Goal: Task Accomplishment & Management: Complete application form

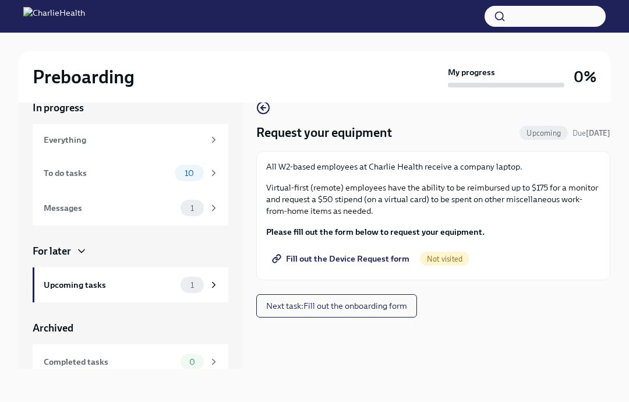
scroll to position [44, 0]
click at [365, 253] on span "Fill out the Device Request form" at bounding box center [341, 259] width 135 height 12
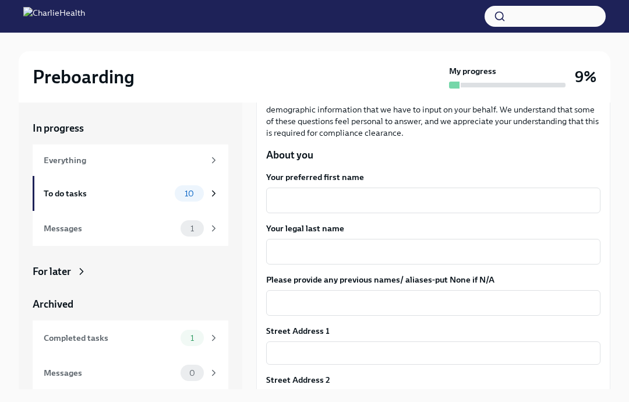
scroll to position [134, 0]
click at [421, 202] on textarea "Your preferred first name" at bounding box center [433, 200] width 320 height 14
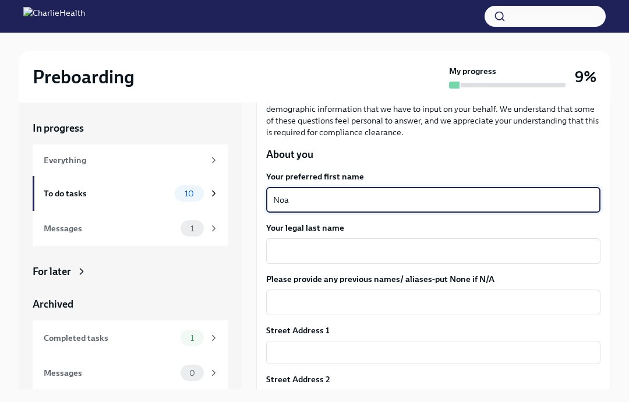
type textarea "Noa"
click at [382, 246] on textarea "Your legal last name" at bounding box center [433, 251] width 320 height 14
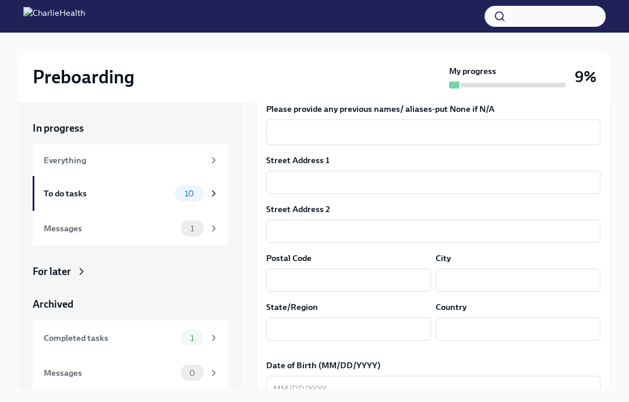
scroll to position [304, 0]
type textarea "[PERSON_NAME]"
click at [487, 136] on textarea "Please provide any previous names/ aliases-put None if N/A" at bounding box center [433, 132] width 320 height 14
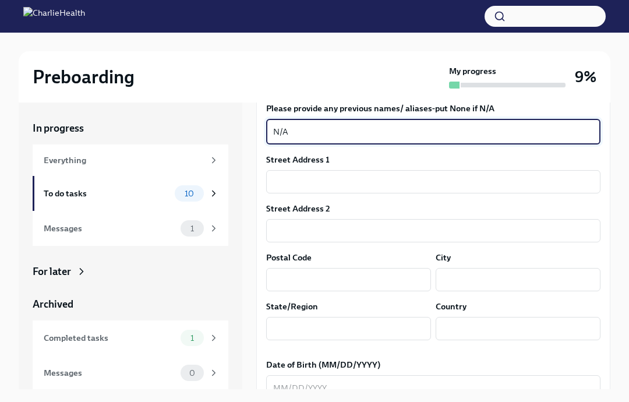
type textarea "N/A"
click at [395, 179] on input "text" at bounding box center [433, 181] width 334 height 23
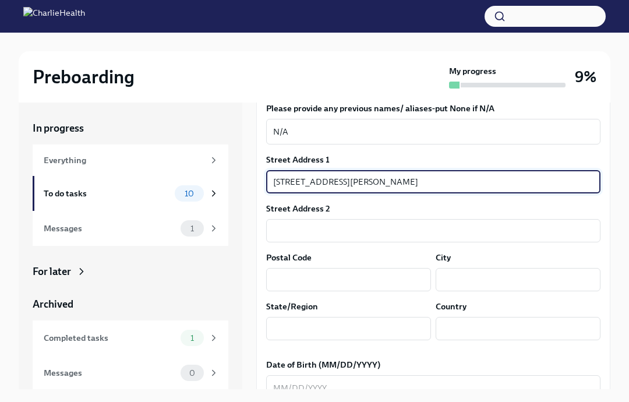
type input "[STREET_ADDRESS][PERSON_NAME]"
click at [366, 239] on input "text" at bounding box center [433, 230] width 334 height 23
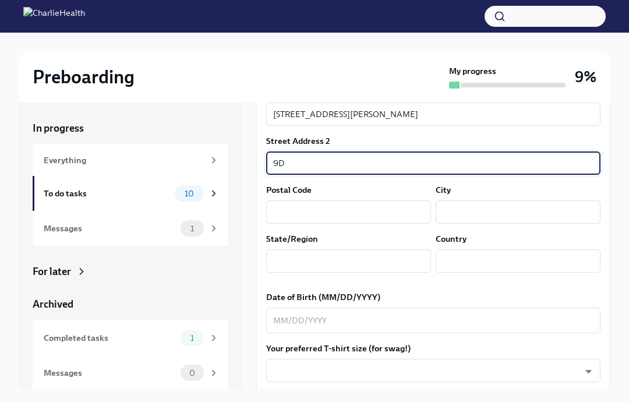
scroll to position [374, 0]
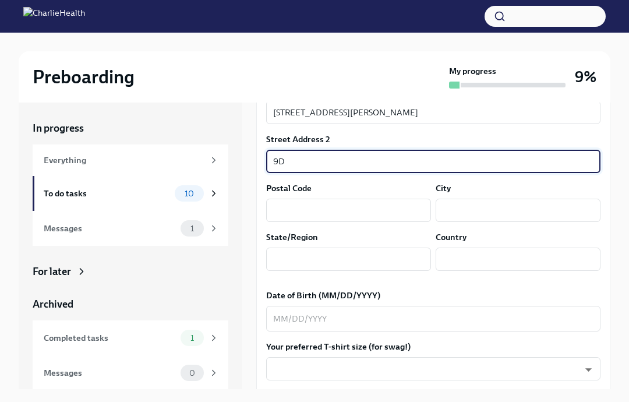
type input "9D"
click at [357, 208] on input "text" at bounding box center [348, 209] width 165 height 23
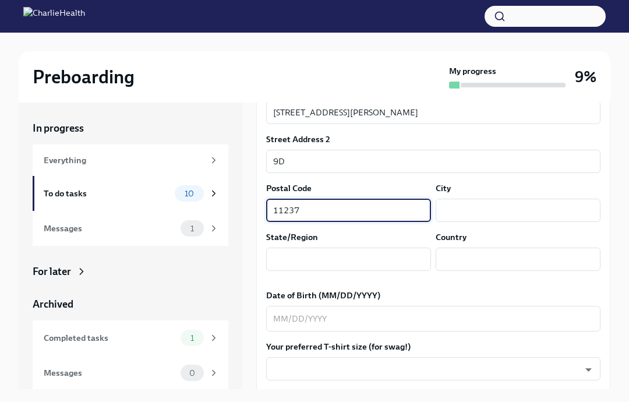
type input "11237"
click at [504, 210] on input "text" at bounding box center [517, 209] width 165 height 23
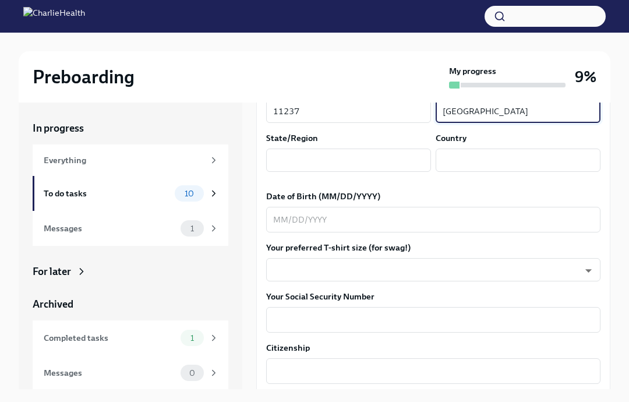
scroll to position [473, 0]
type input "[GEOGRAPHIC_DATA]"
click at [375, 160] on input "text" at bounding box center [348, 159] width 165 height 23
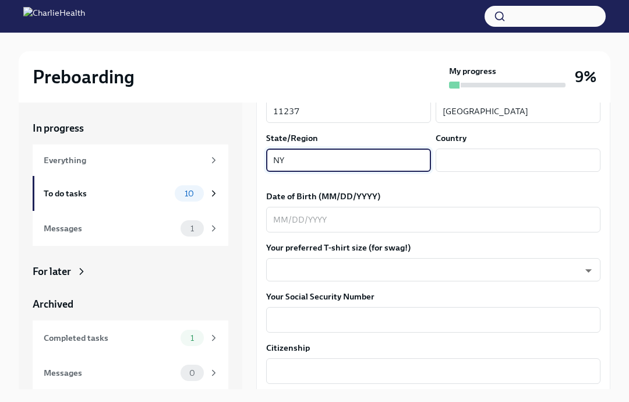
type input "NY"
click at [505, 158] on input "text" at bounding box center [517, 159] width 165 height 23
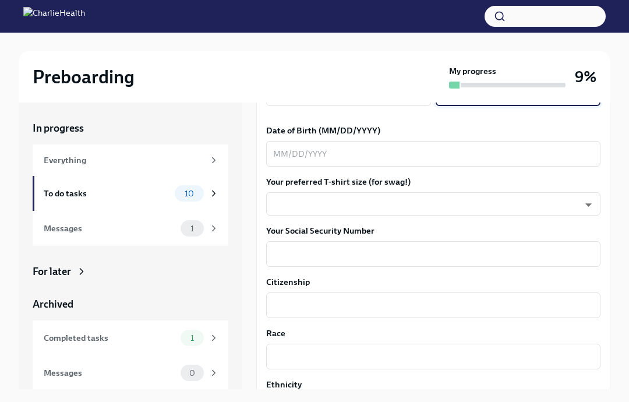
scroll to position [541, 0]
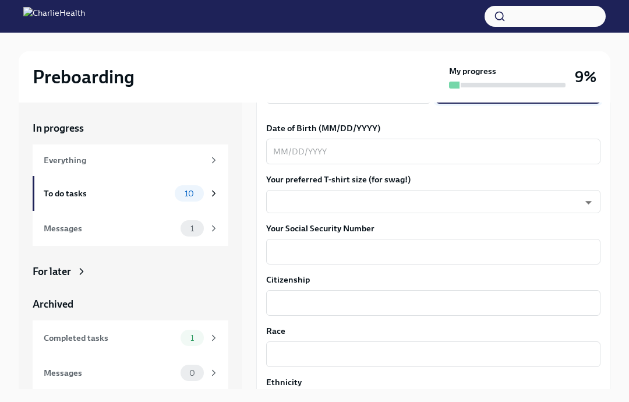
type input "[GEOGRAPHIC_DATA]"
click at [428, 152] on textarea "Date of Birth (MM/DD/YYYY)" at bounding box center [433, 151] width 320 height 14
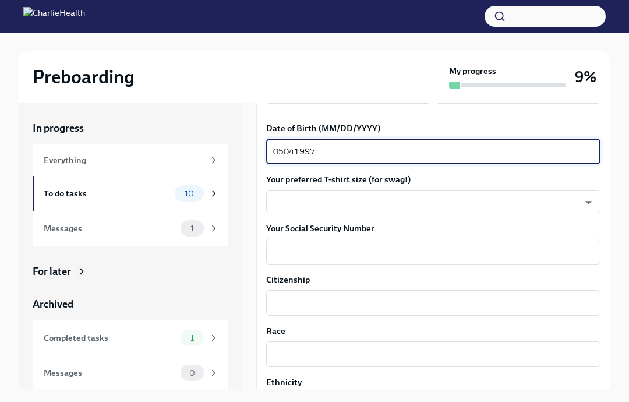
type textarea "05041997"
click at [383, 197] on body "Preboarding My progress 9% In progress Everything To do tasks 10 Messages 1 For…" at bounding box center [314, 210] width 629 height 421
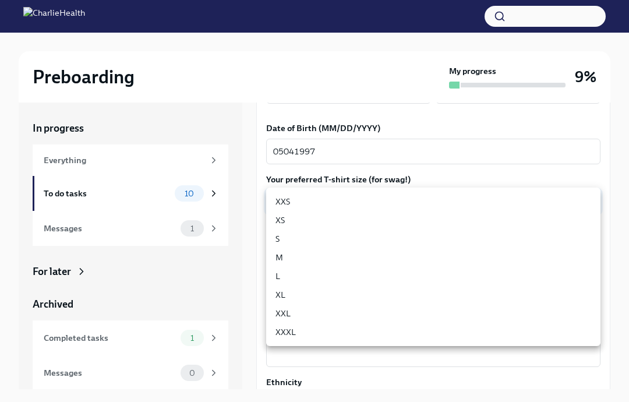
click at [310, 248] on li "M" at bounding box center [433, 257] width 334 height 19
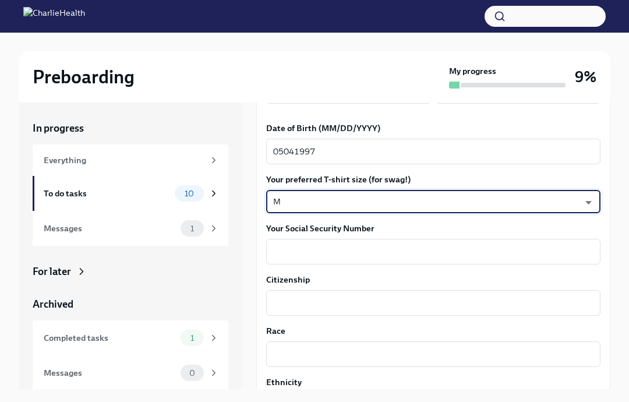
click at [376, 204] on body "Preboarding My progress 9% In progress Everything To do tasks 10 Messages 1 For…" at bounding box center [314, 210] width 629 height 421
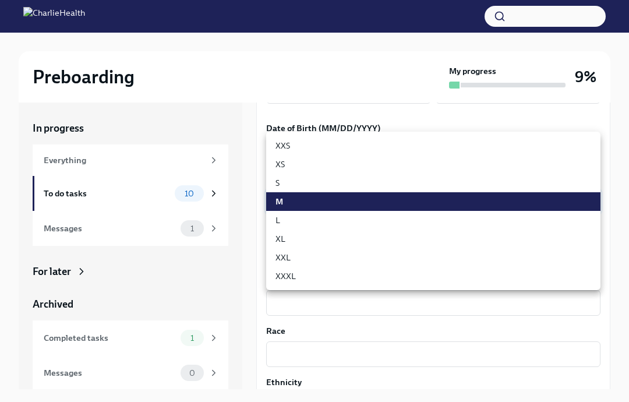
click at [308, 187] on li "S" at bounding box center [433, 182] width 334 height 19
type input "GYTm_qoab"
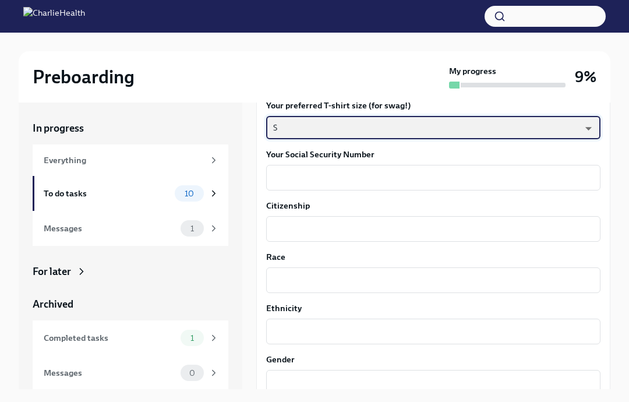
scroll to position [619, 0]
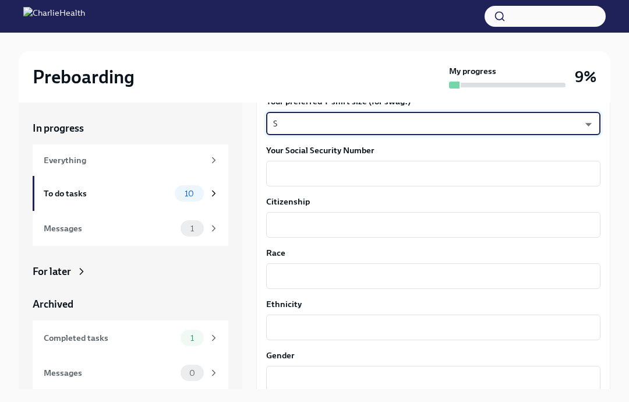
click at [413, 168] on textarea "Your Social Security Number" at bounding box center [433, 173] width 320 height 14
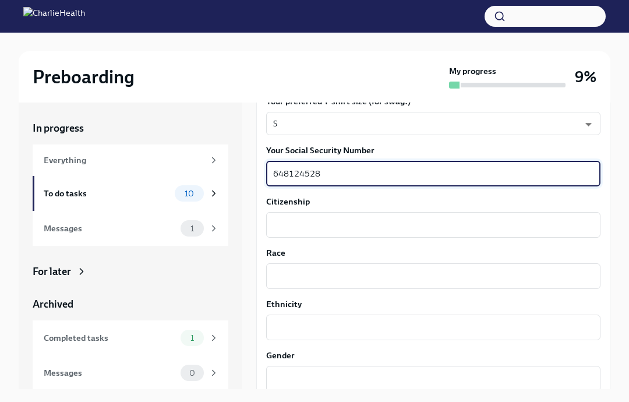
type textarea "648124528"
click at [374, 223] on textarea "Citizenship" at bounding box center [433, 225] width 320 height 14
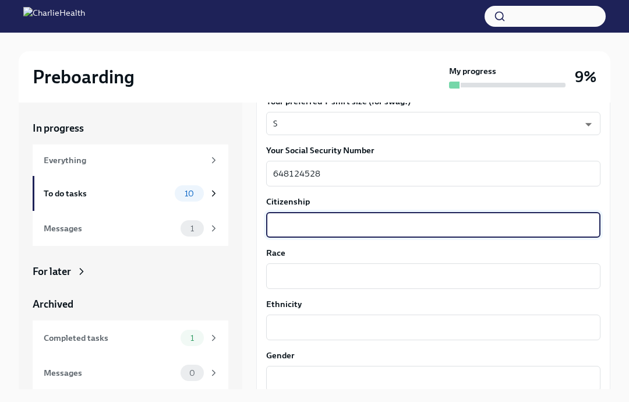
type textarea "U"
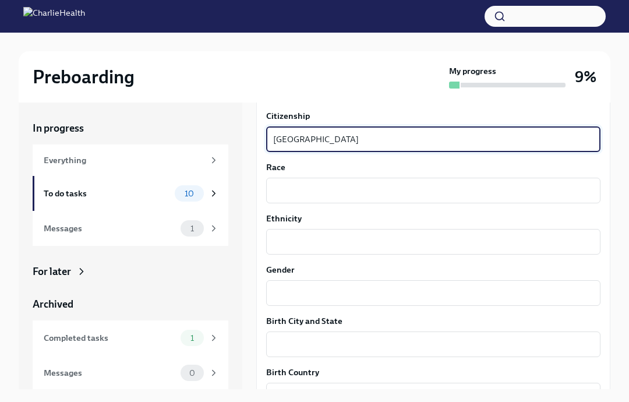
scroll to position [707, 0]
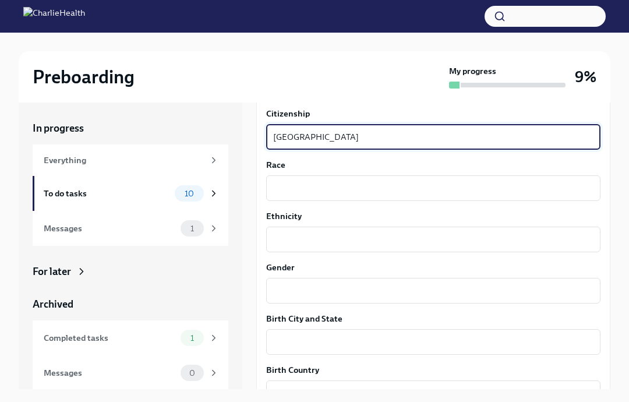
type textarea "[GEOGRAPHIC_DATA]"
click at [384, 182] on textarea "Race" at bounding box center [433, 188] width 320 height 14
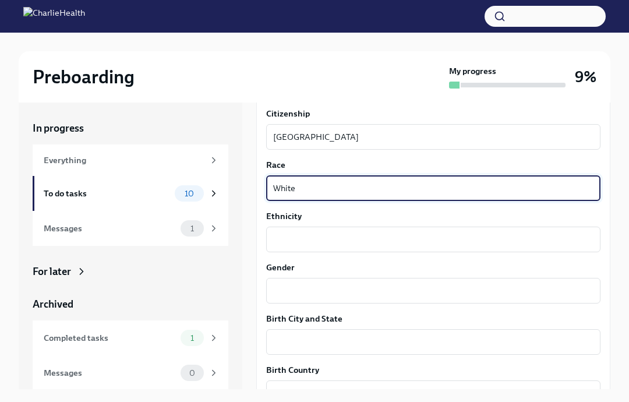
type textarea "White"
click at [350, 244] on textarea "Ethnicity" at bounding box center [433, 239] width 320 height 14
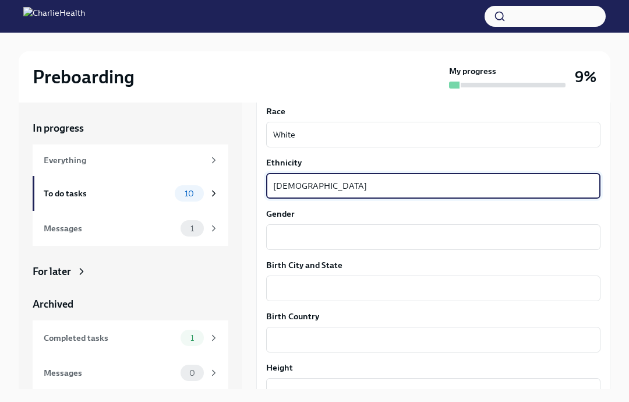
scroll to position [761, 0]
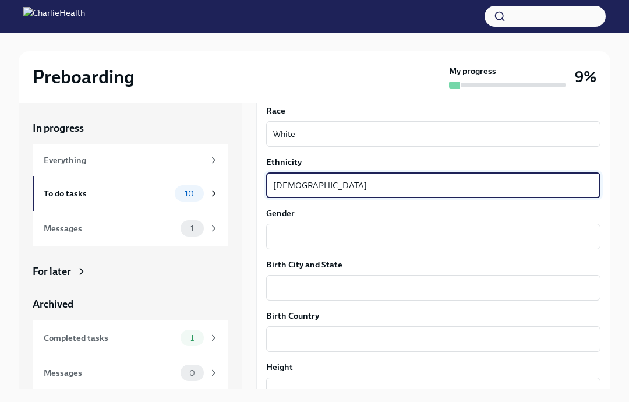
type textarea "[DEMOGRAPHIC_DATA]"
click at [366, 242] on textarea "Gender" at bounding box center [433, 236] width 320 height 14
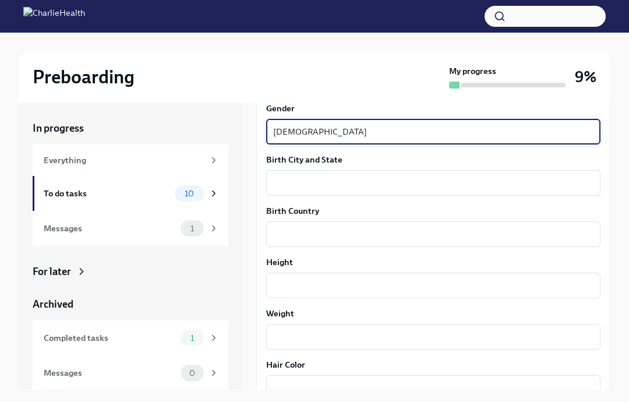
scroll to position [866, 0]
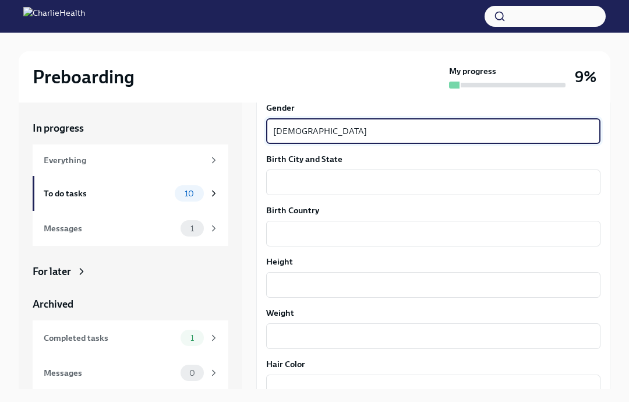
type textarea "[DEMOGRAPHIC_DATA]"
click at [388, 186] on textarea "Birth City and State" at bounding box center [433, 182] width 320 height 14
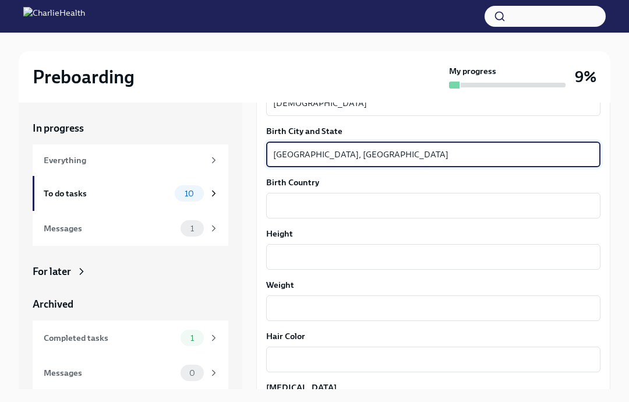
scroll to position [917, 0]
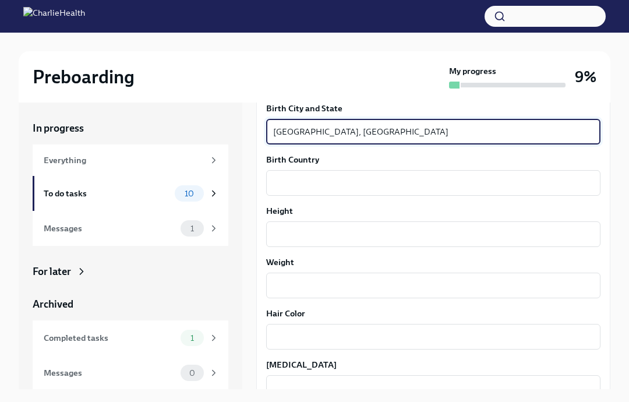
type textarea "[GEOGRAPHIC_DATA], [GEOGRAPHIC_DATA]"
click at [429, 173] on div "x ​" at bounding box center [433, 183] width 334 height 26
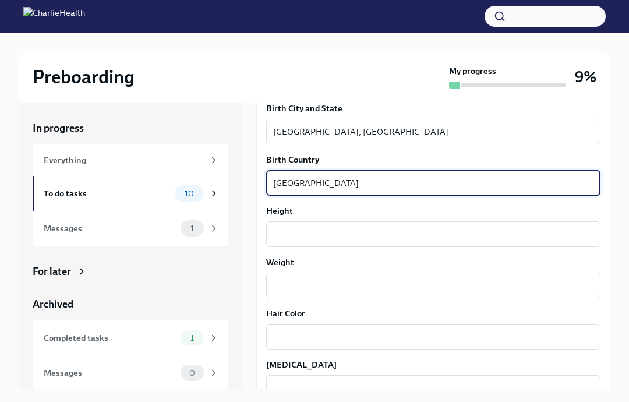
type textarea "[GEOGRAPHIC_DATA]"
click at [368, 237] on textarea "Height" at bounding box center [433, 234] width 320 height 14
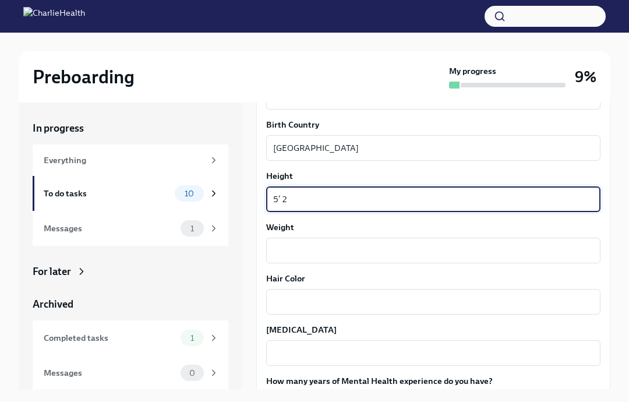
scroll to position [997, 0]
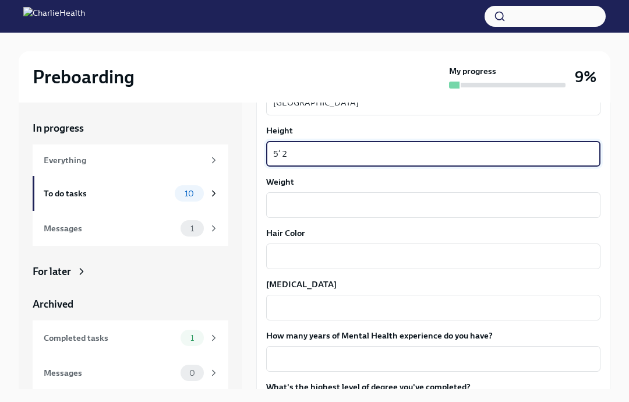
type textarea "5’ 2"
click at [379, 200] on textarea "Weight" at bounding box center [433, 205] width 320 height 14
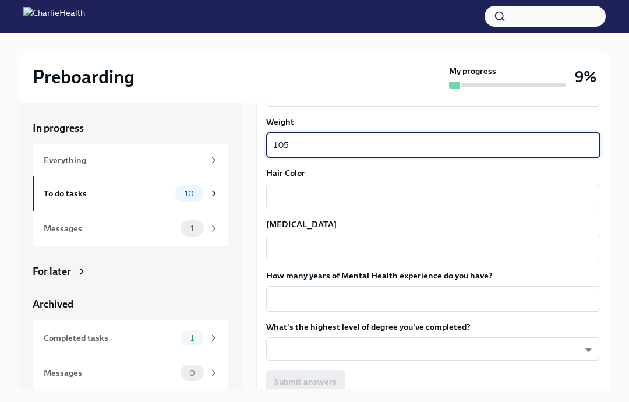
scroll to position [1059, 0]
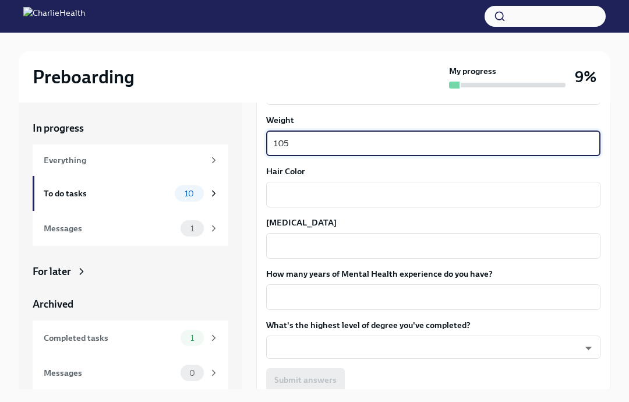
type textarea "105"
click at [435, 196] on textarea "Hair Color" at bounding box center [433, 194] width 320 height 14
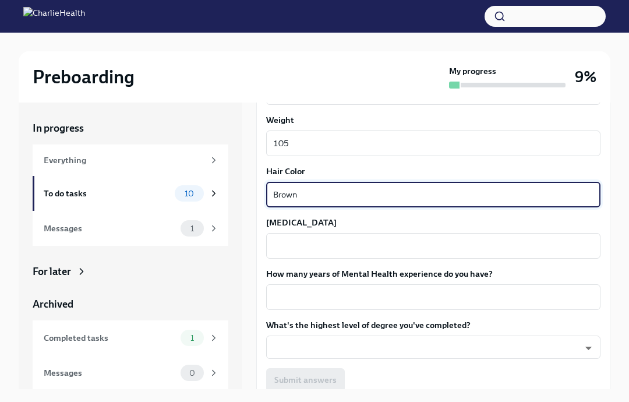
type textarea "Brown"
click at [378, 235] on div "x ​" at bounding box center [433, 246] width 334 height 26
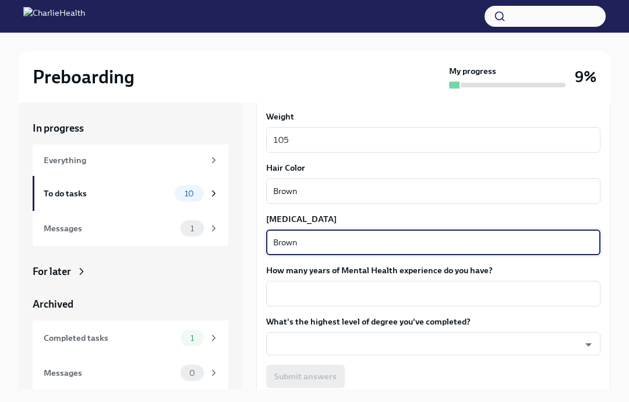
scroll to position [1062, 0]
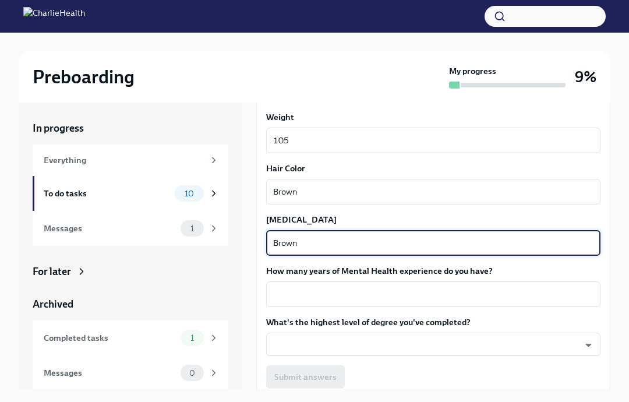
type textarea "Brown"
click at [460, 297] on textarea "How many years of Mental Health experience do you have?" at bounding box center [433, 294] width 320 height 14
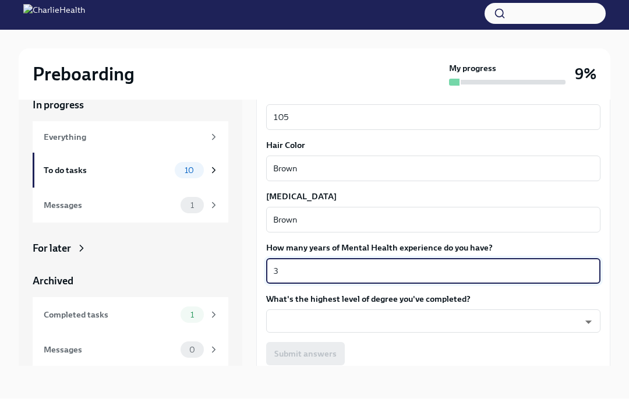
scroll to position [59, 0]
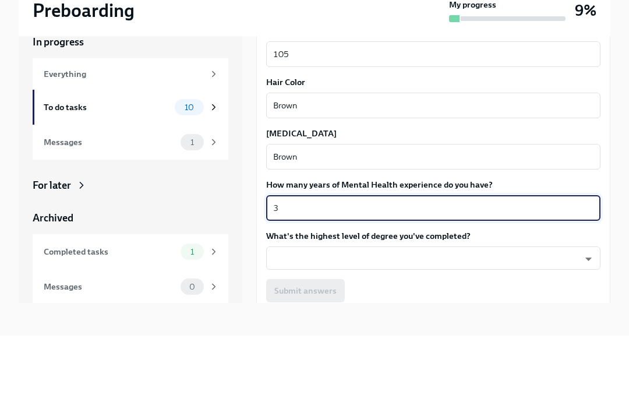
type textarea "3"
click at [445, 218] on body "Preboarding My progress 9% In progress Everything To do tasks 10 Messages 1 For…" at bounding box center [314, 190] width 629 height 421
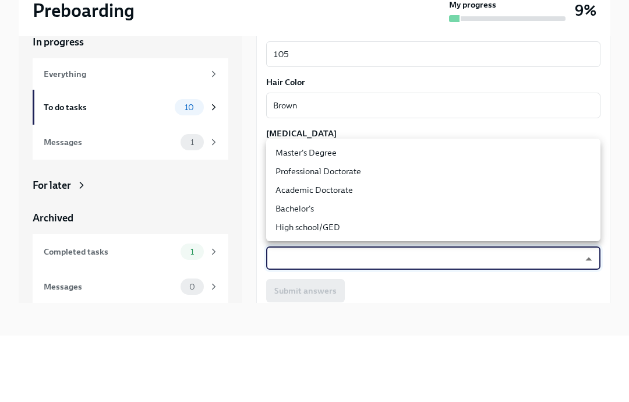
scroll to position [66, 0]
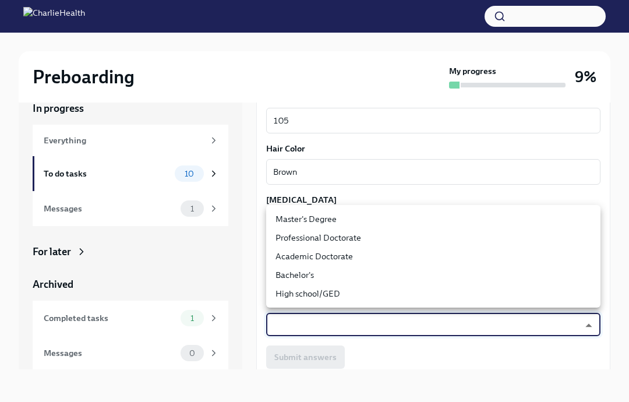
click at [365, 217] on li "Master's Degree" at bounding box center [433, 219] width 334 height 19
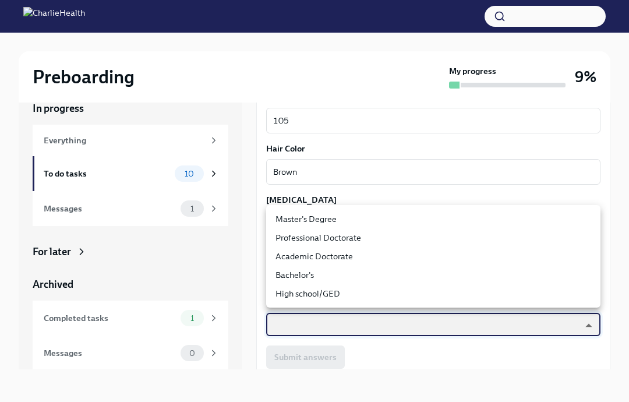
type input "2vBr-ghkD"
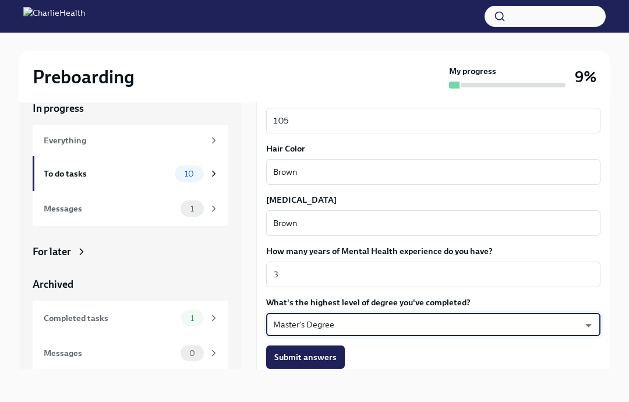
click at [306, 351] on span "Submit answers" at bounding box center [305, 357] width 62 height 12
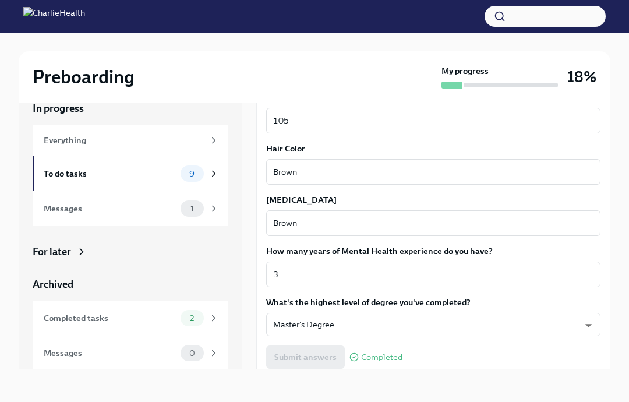
click at [376, 398] on span "Next task : Provide essential professional documentation" at bounding box center [372, 404] width 217 height 12
